Goal: Check status: Check status

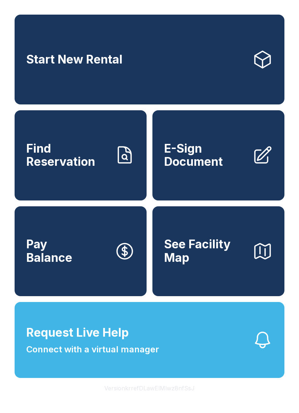
click at [67, 168] on span "Find Reservation" at bounding box center [67, 155] width 82 height 27
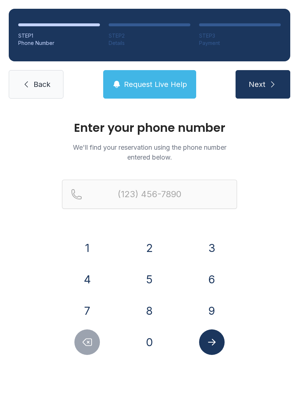
click at [213, 248] on button "3" at bounding box center [212, 248] width 26 height 26
click at [149, 344] on button "0" at bounding box center [150, 342] width 26 height 26
click at [144, 285] on button "5" at bounding box center [150, 279] width 26 height 26
click at [211, 282] on button "6" at bounding box center [212, 279] width 26 height 26
click at [148, 313] on button "8" at bounding box center [150, 311] width 26 height 26
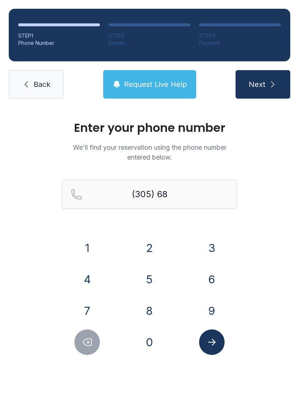
click at [88, 277] on button "4" at bounding box center [87, 279] width 26 height 26
click at [206, 313] on button "9" at bounding box center [212, 311] width 26 height 26
click at [94, 283] on button "4" at bounding box center [87, 279] width 26 height 26
click at [147, 278] on button "5" at bounding box center [150, 279] width 26 height 26
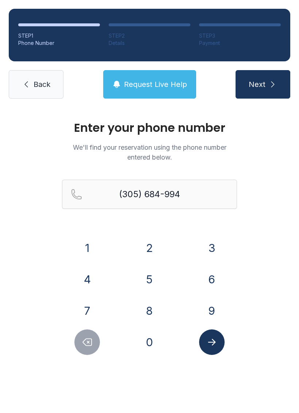
type input "[PHONE_NUMBER]"
click at [210, 349] on button "Submit lookup form" at bounding box center [212, 342] width 26 height 26
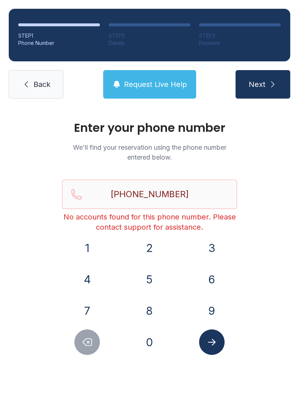
click at [214, 341] on icon "Submit lookup form" at bounding box center [212, 342] width 8 height 7
click at [208, 248] on button "3" at bounding box center [212, 248] width 26 height 26
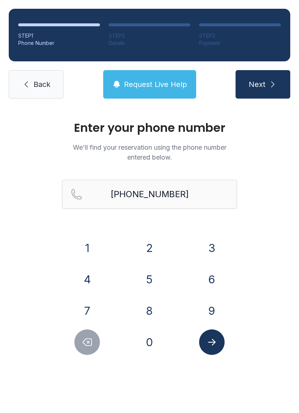
click at [144, 338] on button "0" at bounding box center [150, 342] width 26 height 26
click at [148, 280] on button "5" at bounding box center [150, 279] width 26 height 26
click at [207, 278] on button "6" at bounding box center [212, 279] width 26 height 26
click at [146, 304] on button "8" at bounding box center [150, 311] width 26 height 26
click at [90, 275] on button "4" at bounding box center [87, 279] width 26 height 26
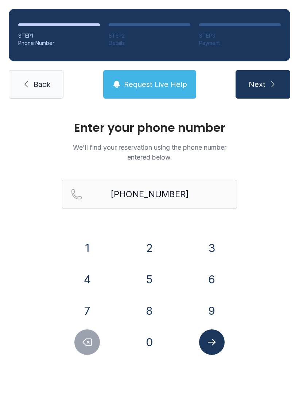
click at [209, 314] on button "9" at bounding box center [212, 311] width 26 height 26
click at [212, 343] on icon "Submit lookup form" at bounding box center [211, 341] width 11 height 11
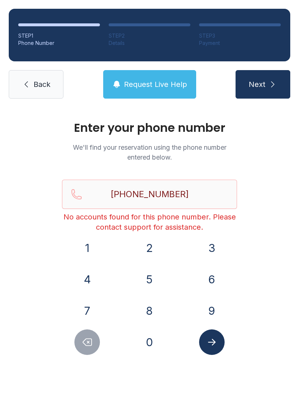
click at [261, 82] on span "Next" at bounding box center [257, 84] width 17 height 10
click at [23, 86] on icon at bounding box center [26, 84] width 9 height 9
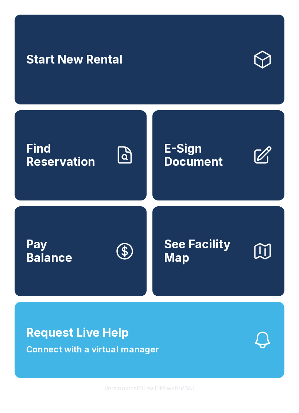
click at [56, 169] on span "Find Reservation" at bounding box center [67, 155] width 82 height 27
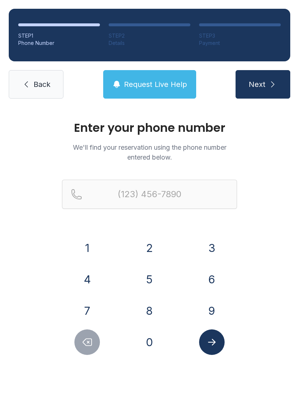
click at [211, 239] on button "3" at bounding box center [212, 248] width 26 height 26
click at [148, 336] on button "0" at bounding box center [150, 342] width 26 height 26
click at [147, 280] on button "5" at bounding box center [150, 279] width 26 height 26
click at [210, 275] on button "6" at bounding box center [212, 279] width 26 height 26
click at [144, 306] on button "8" at bounding box center [150, 311] width 26 height 26
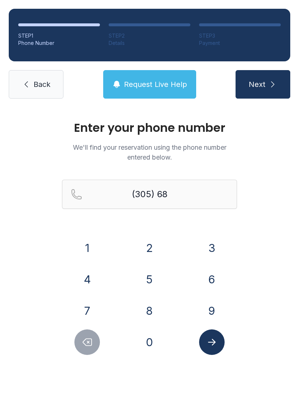
click at [87, 277] on button "4" at bounding box center [87, 279] width 26 height 26
click at [209, 347] on icon "Submit lookup form" at bounding box center [211, 341] width 11 height 11
click at [181, 230] on div "(305) 684- Phone number is not valid" at bounding box center [149, 205] width 175 height 53
click at [206, 311] on button "9" at bounding box center [212, 311] width 26 height 26
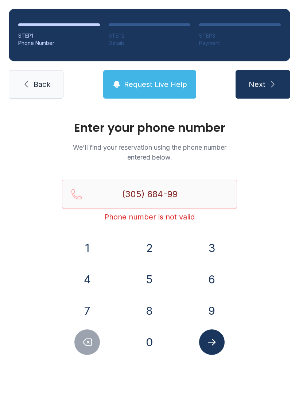
click at [87, 279] on button "4" at bounding box center [87, 279] width 26 height 26
click at [146, 281] on button "5" at bounding box center [150, 279] width 26 height 26
type input "[PHONE_NUMBER]"
click at [207, 339] on icon "Submit lookup form" at bounding box center [211, 341] width 11 height 11
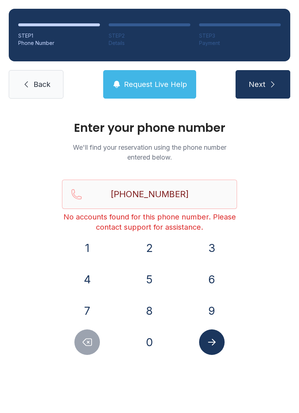
click at [150, 86] on span "Request Live Help" at bounding box center [155, 84] width 63 height 10
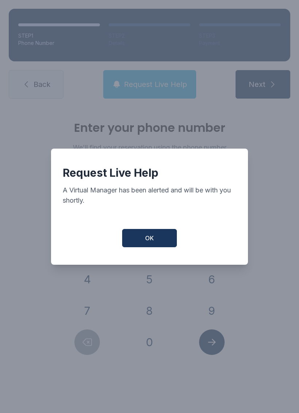
click at [140, 242] on button "OK" at bounding box center [149, 238] width 55 height 18
